Goal: Information Seeking & Learning: Understand process/instructions

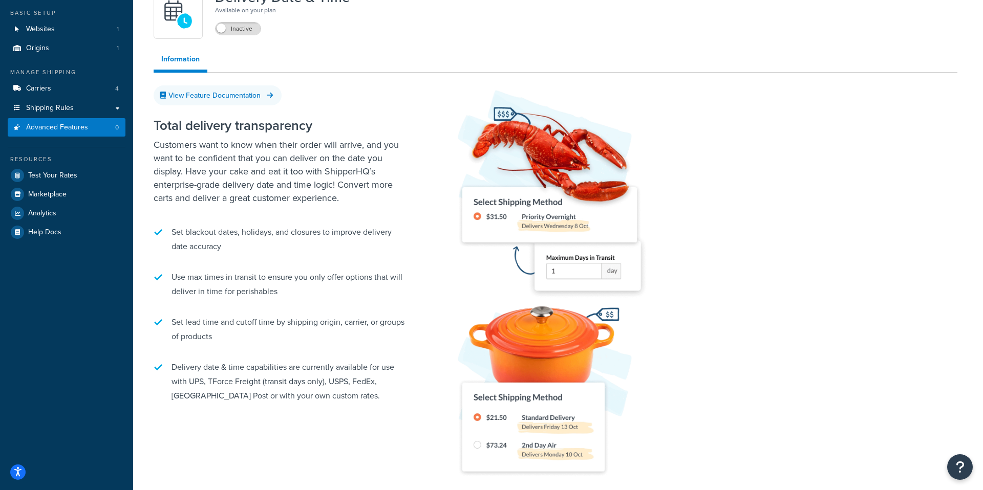
scroll to position [77, 0]
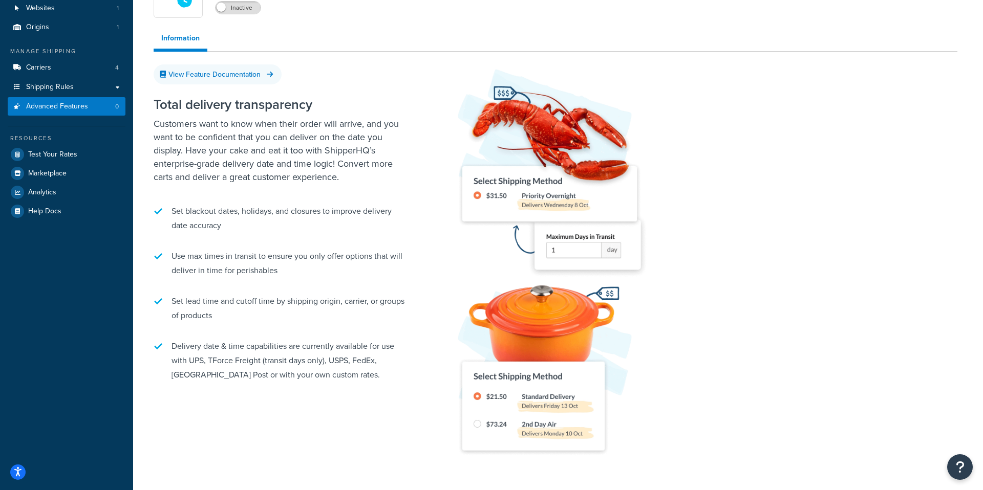
click at [284, 348] on li "Delivery date & time capabilities are currently available for use with UPS, TFo…" at bounding box center [282, 360] width 256 height 53
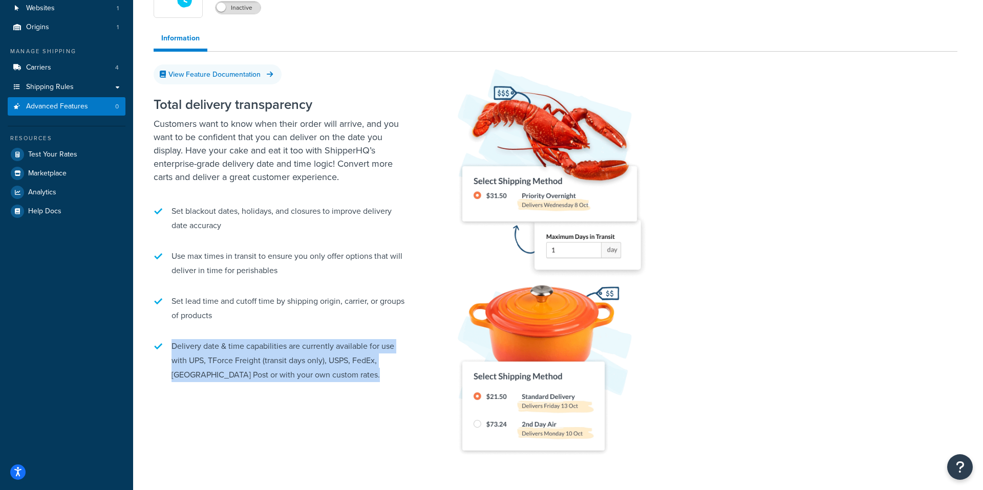
click at [284, 348] on li "Delivery date & time capabilities are currently available for use with UPS, TFo…" at bounding box center [282, 360] width 256 height 53
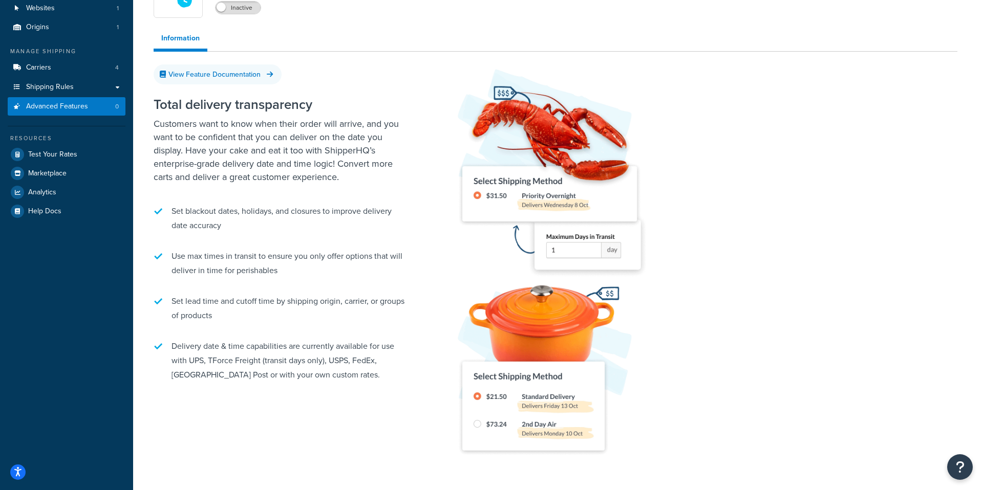
click at [193, 364] on li "Delivery date & time capabilities are currently available for use with UPS, TFo…" at bounding box center [282, 360] width 256 height 53
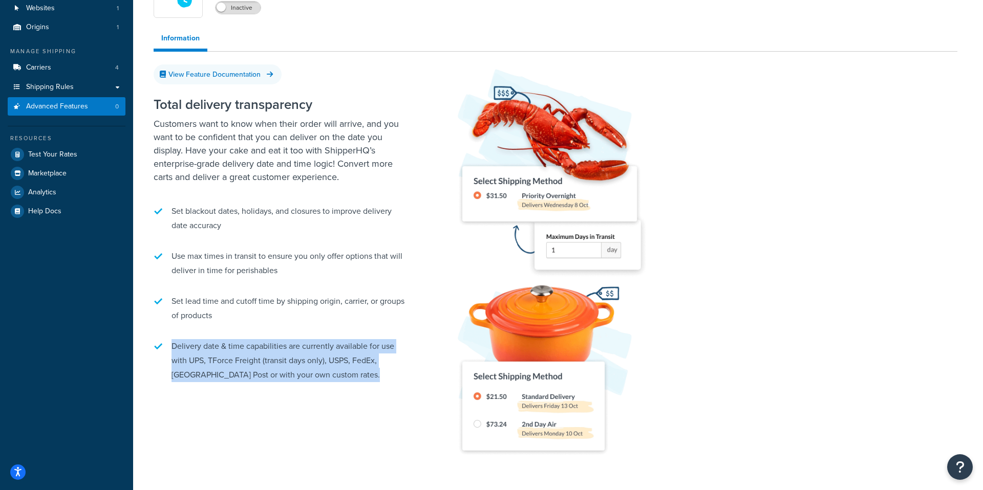
click at [193, 364] on li "Delivery date & time capabilities are currently available for use with UPS, TFo…" at bounding box center [282, 360] width 256 height 53
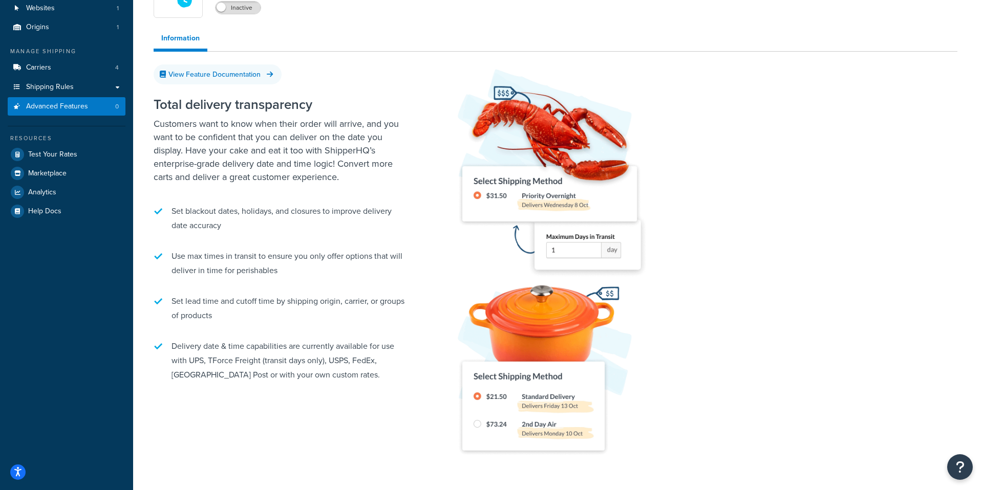
click at [199, 377] on li "Delivery date & time capabilities are currently available for use with UPS, TFo…" at bounding box center [282, 360] width 256 height 53
click at [256, 383] on li "Delivery date & time capabilities are currently available for use with UPS, TFo…" at bounding box center [282, 360] width 256 height 53
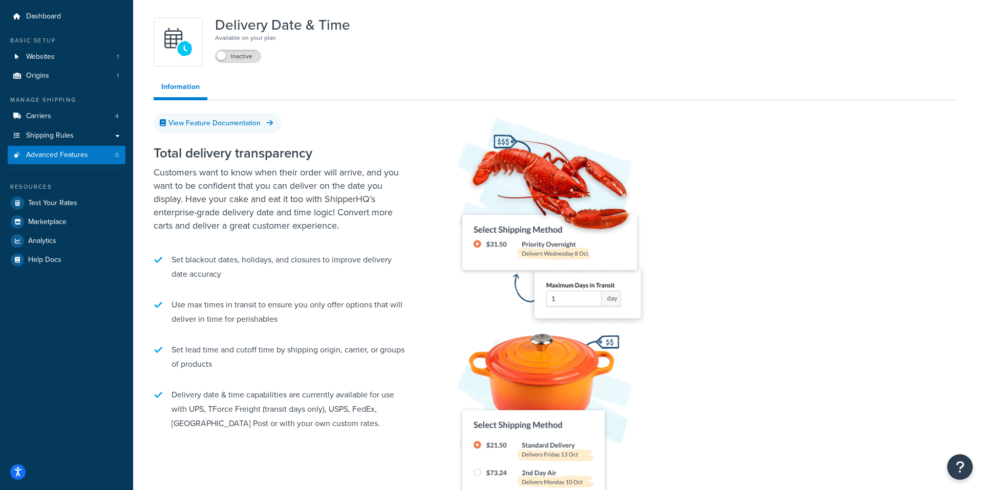
scroll to position [0, 0]
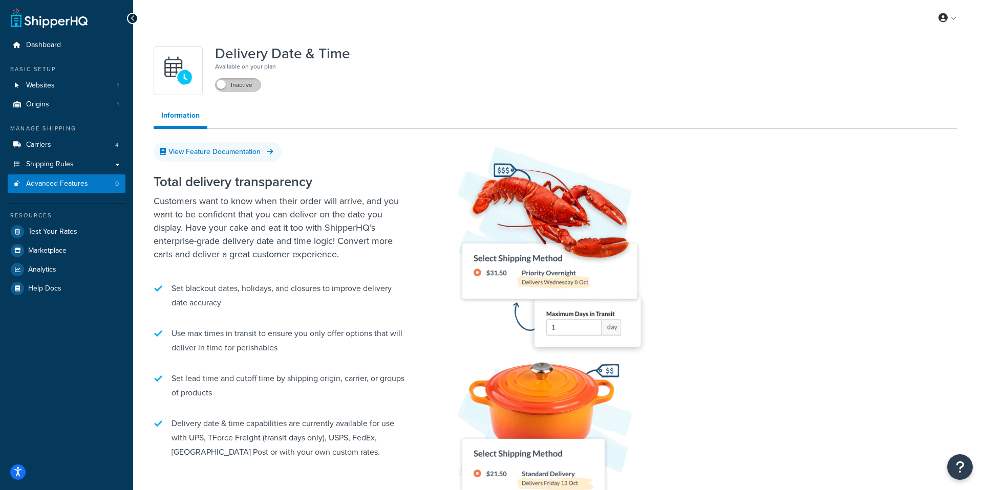
click at [234, 85] on label "Inactive" at bounding box center [238, 85] width 45 height 12
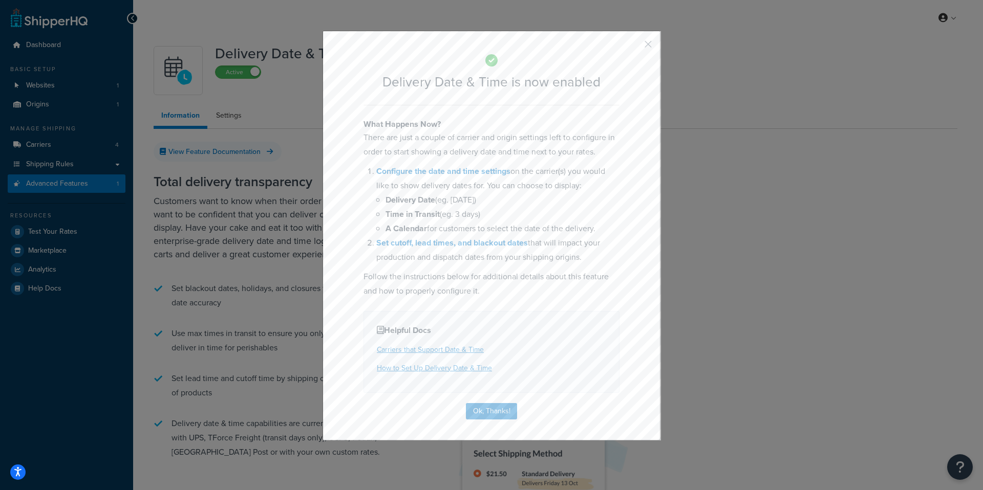
click at [433, 217] on b "Time in Transit" at bounding box center [412, 214] width 54 height 12
click at [634, 47] on button "button" at bounding box center [633, 48] width 3 height 3
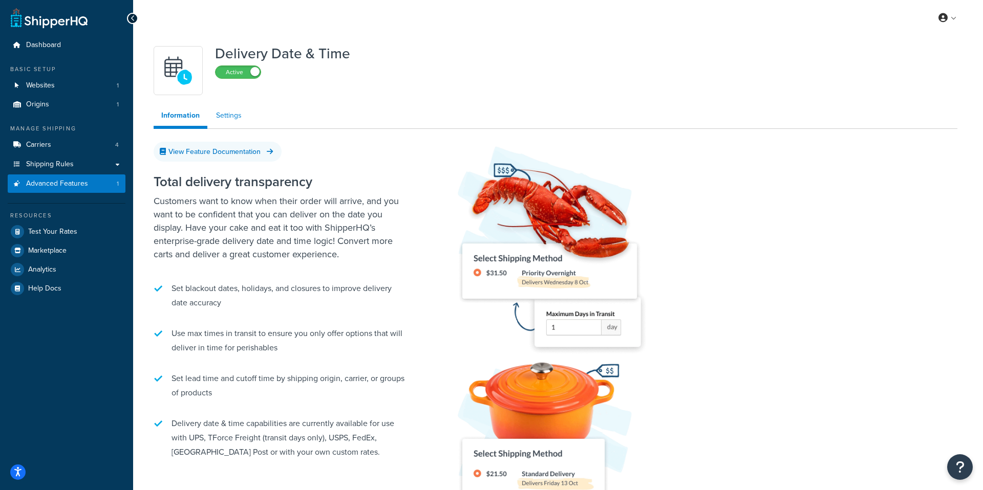
click at [235, 121] on link "Settings" at bounding box center [228, 115] width 41 height 20
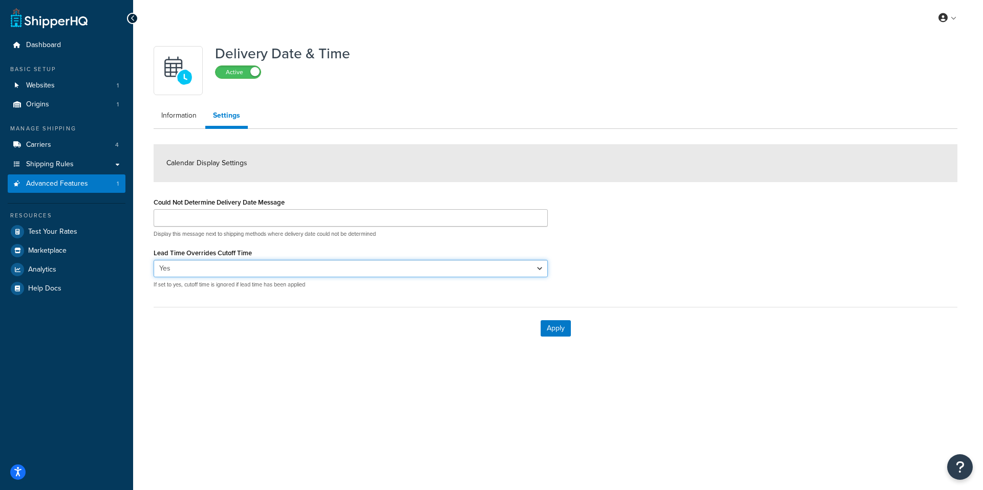
click at [227, 266] on select "Yes No" at bounding box center [351, 268] width 394 height 17
click at [182, 116] on link "Information" at bounding box center [179, 115] width 51 height 20
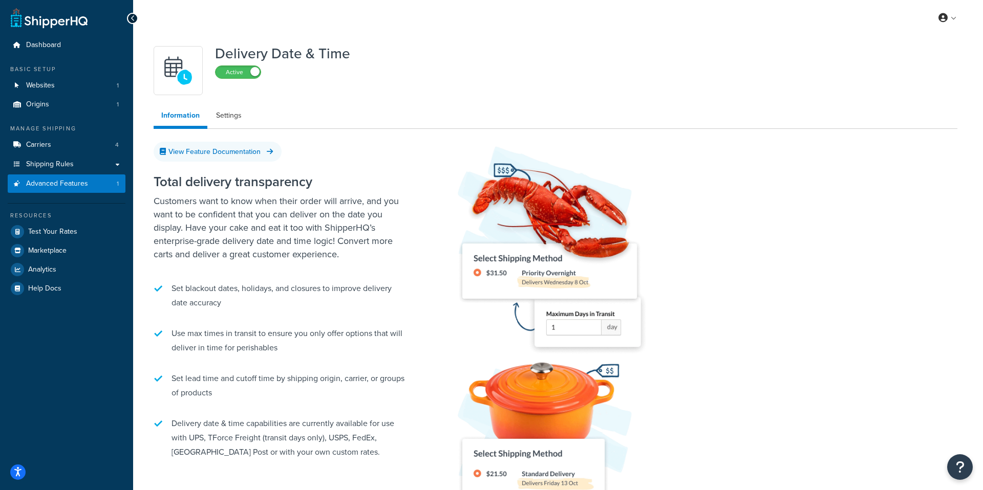
click at [251, 81] on div "Delivery Date & Time Active" at bounding box center [282, 70] width 135 height 49
click at [252, 71] on span at bounding box center [254, 71] width 9 height 9
click at [41, 45] on span "Dashboard" at bounding box center [43, 45] width 35 height 9
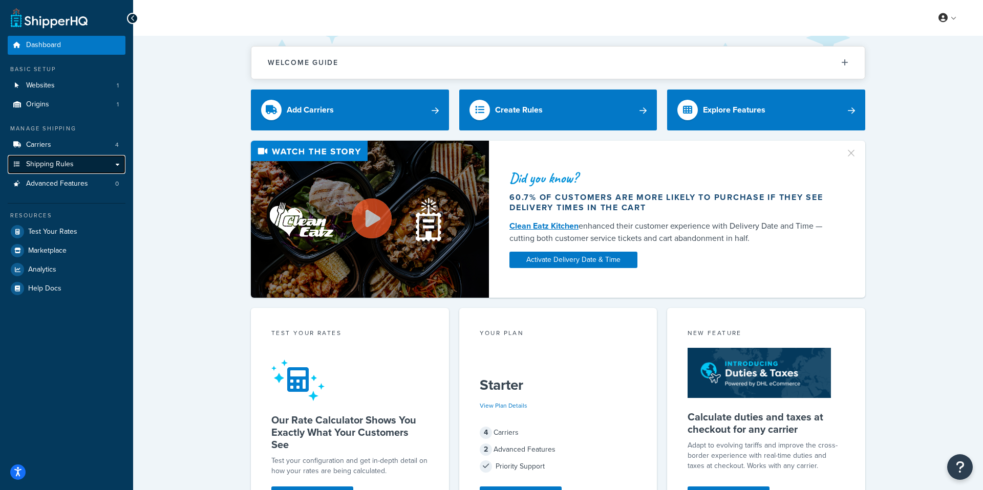
click at [53, 166] on span "Shipping Rules" at bounding box center [50, 164] width 48 height 9
